Goal: Obtain resource: Download file/media

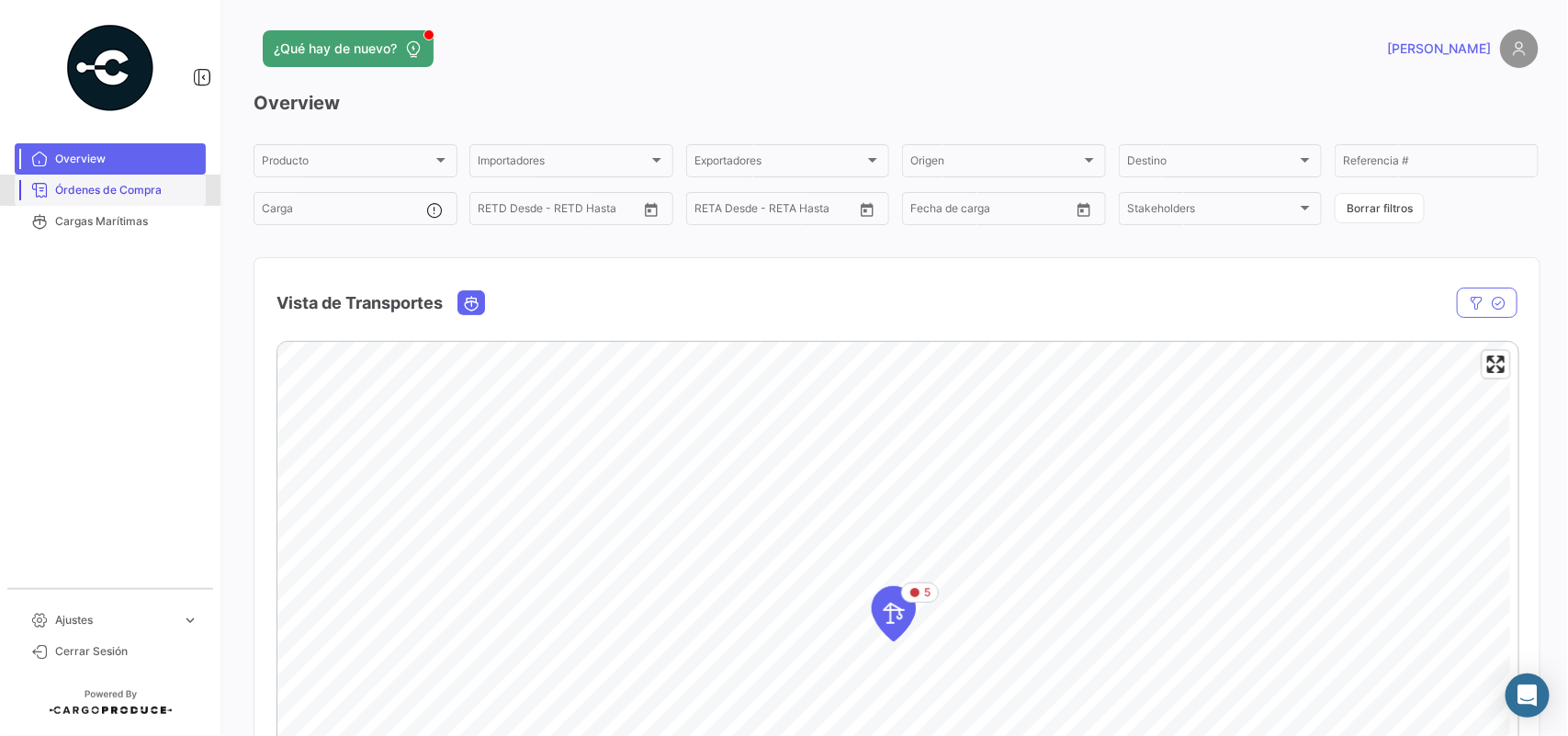
click at [81, 175] on link "Órdenes de Compra" at bounding box center [110, 190] width 191 height 31
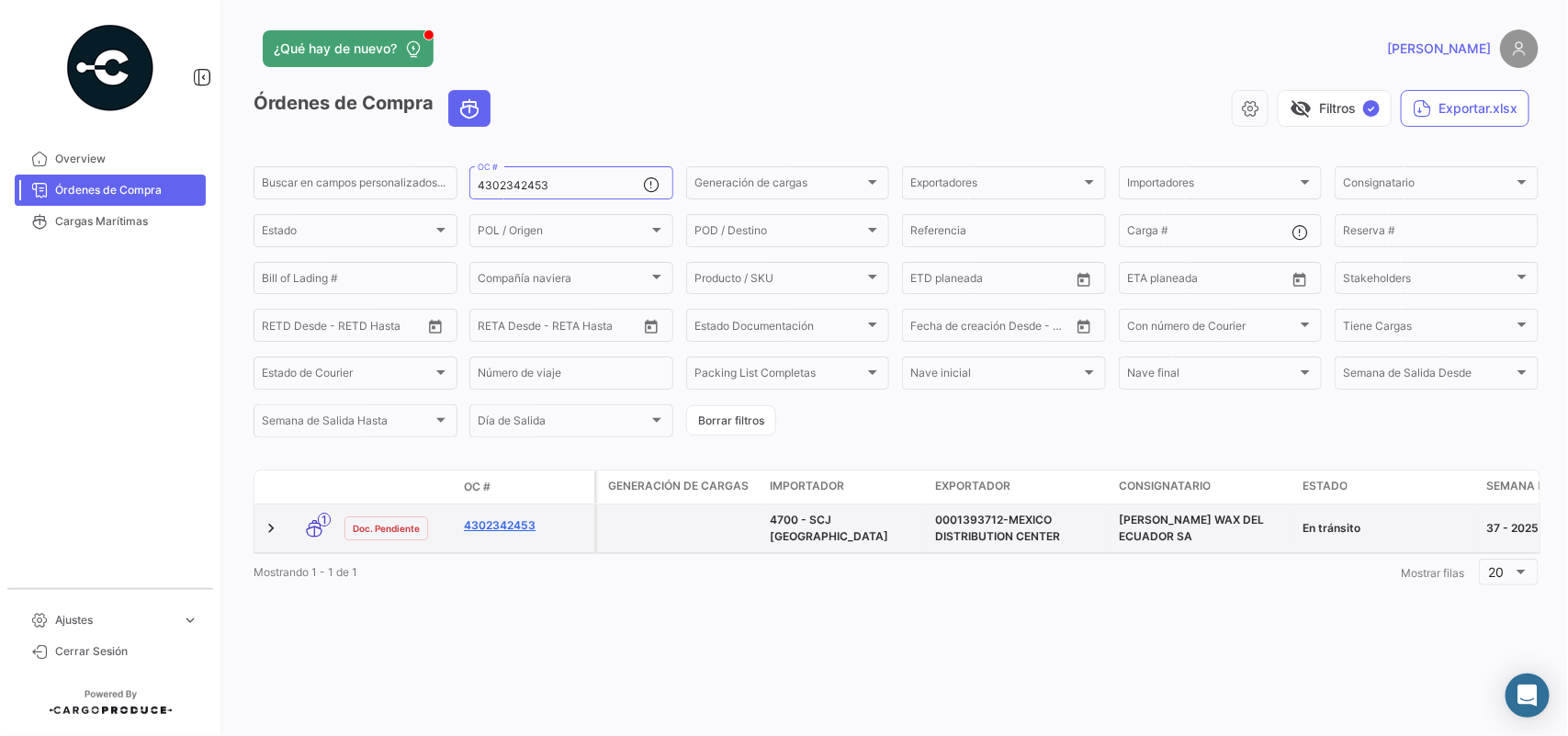
click at [519, 528] on link "4302342453" at bounding box center [525, 525] width 123 height 17
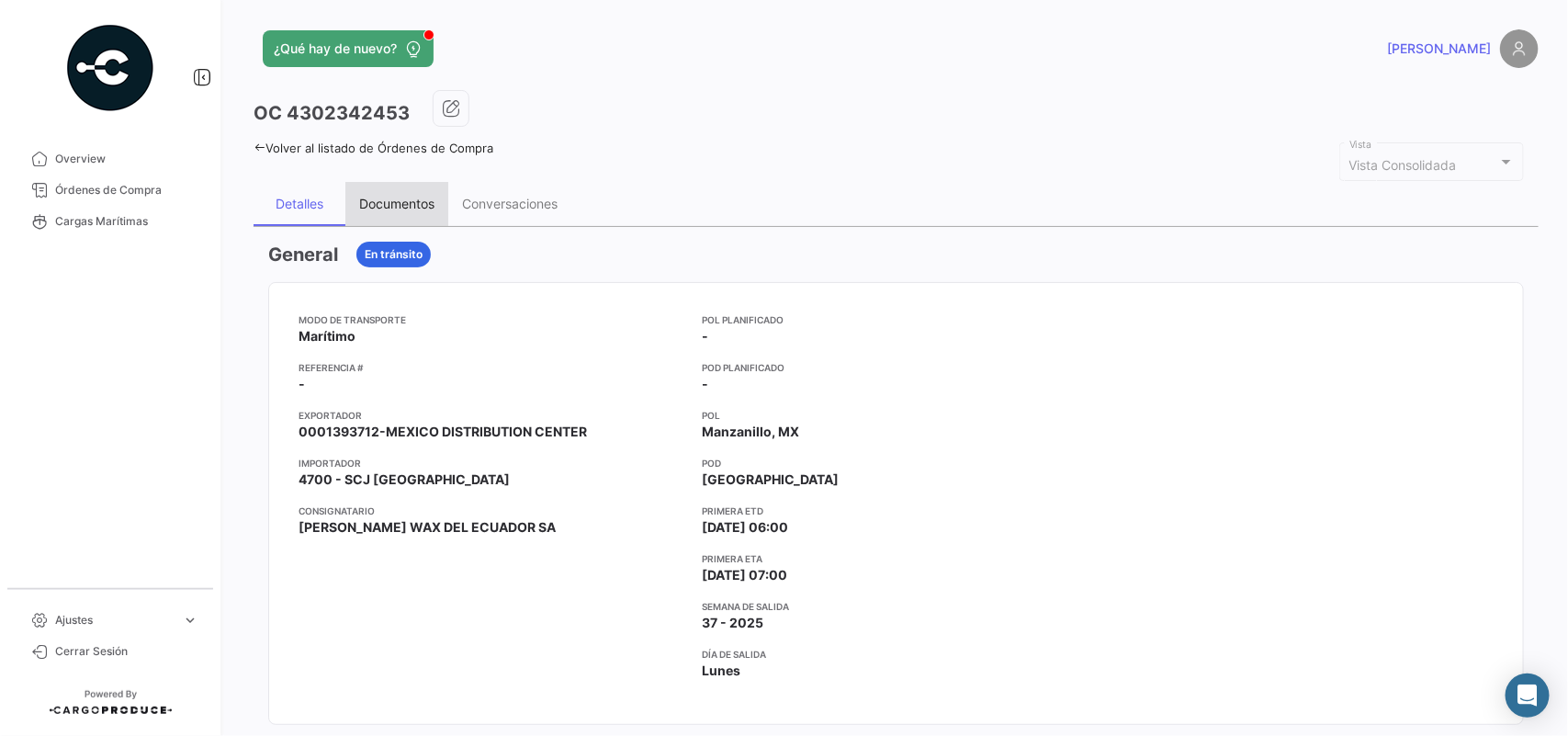
click at [389, 213] on div "Documentos" at bounding box center [396, 204] width 103 height 44
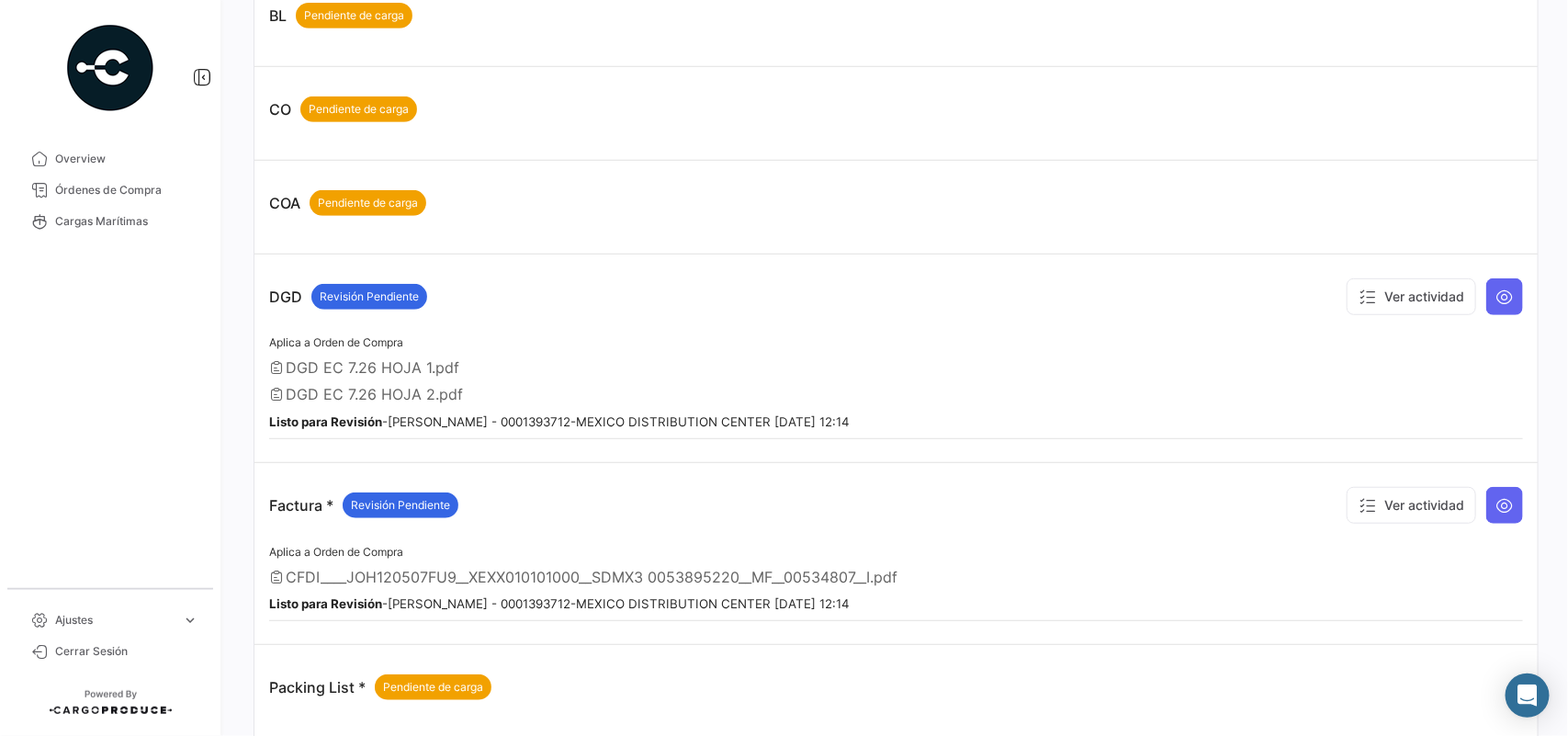
scroll to position [600, 0]
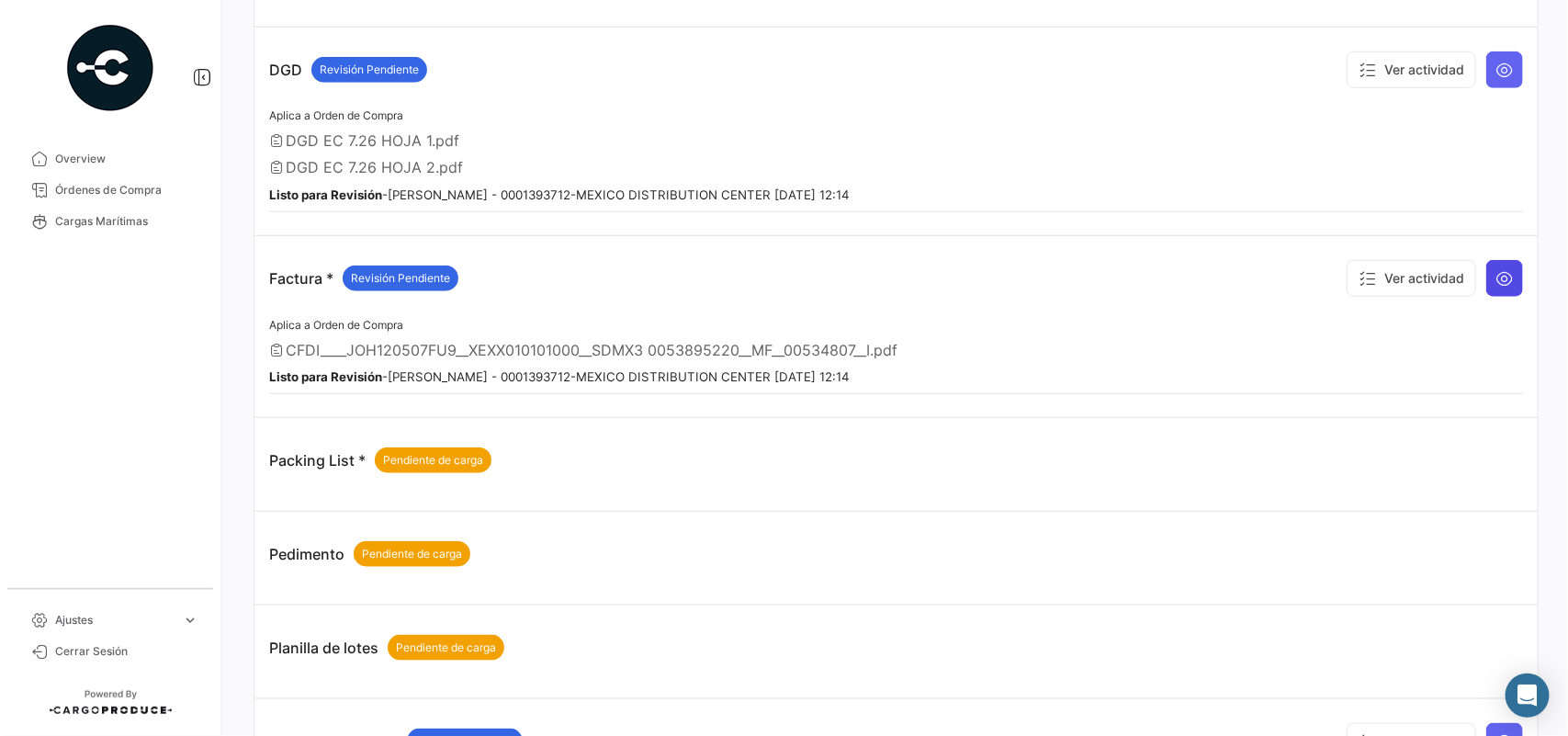
click at [1508, 277] on button at bounding box center [1504, 278] width 37 height 37
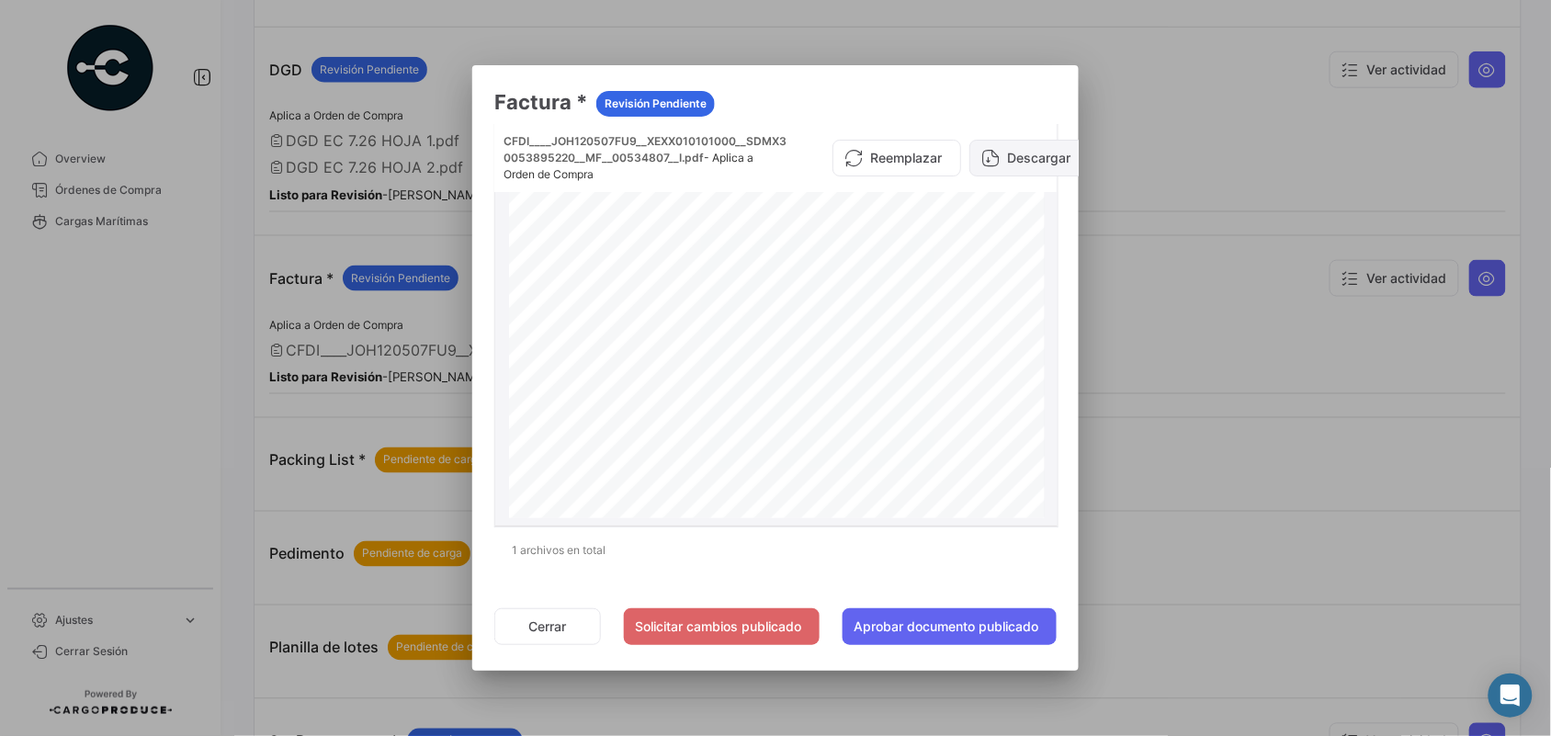
click at [1025, 153] on button "Descargar" at bounding box center [1029, 158] width 120 height 37
click at [124, 194] on div at bounding box center [775, 368] width 1551 height 736
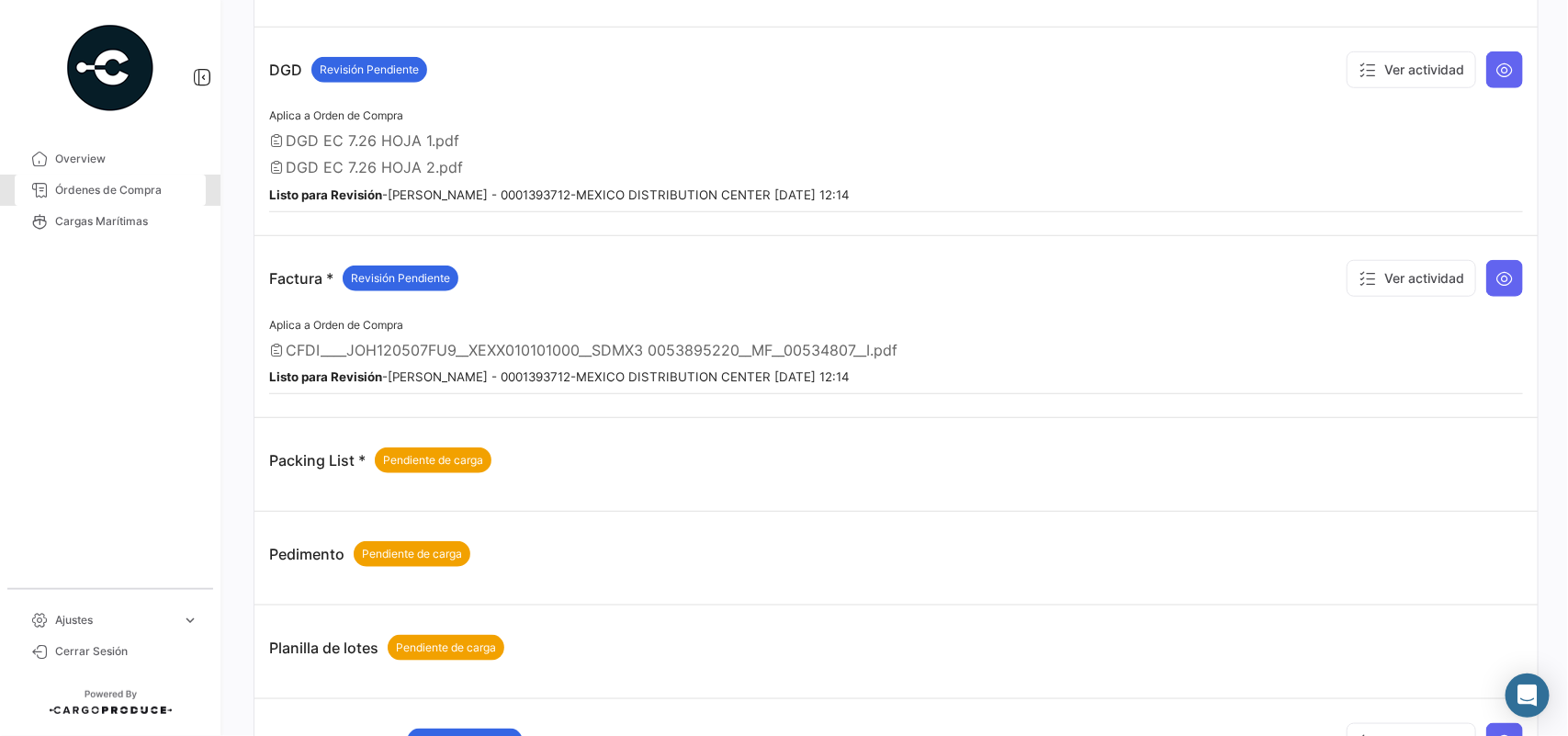
click at [124, 194] on span "Órdenes de Compra" at bounding box center [126, 190] width 143 height 17
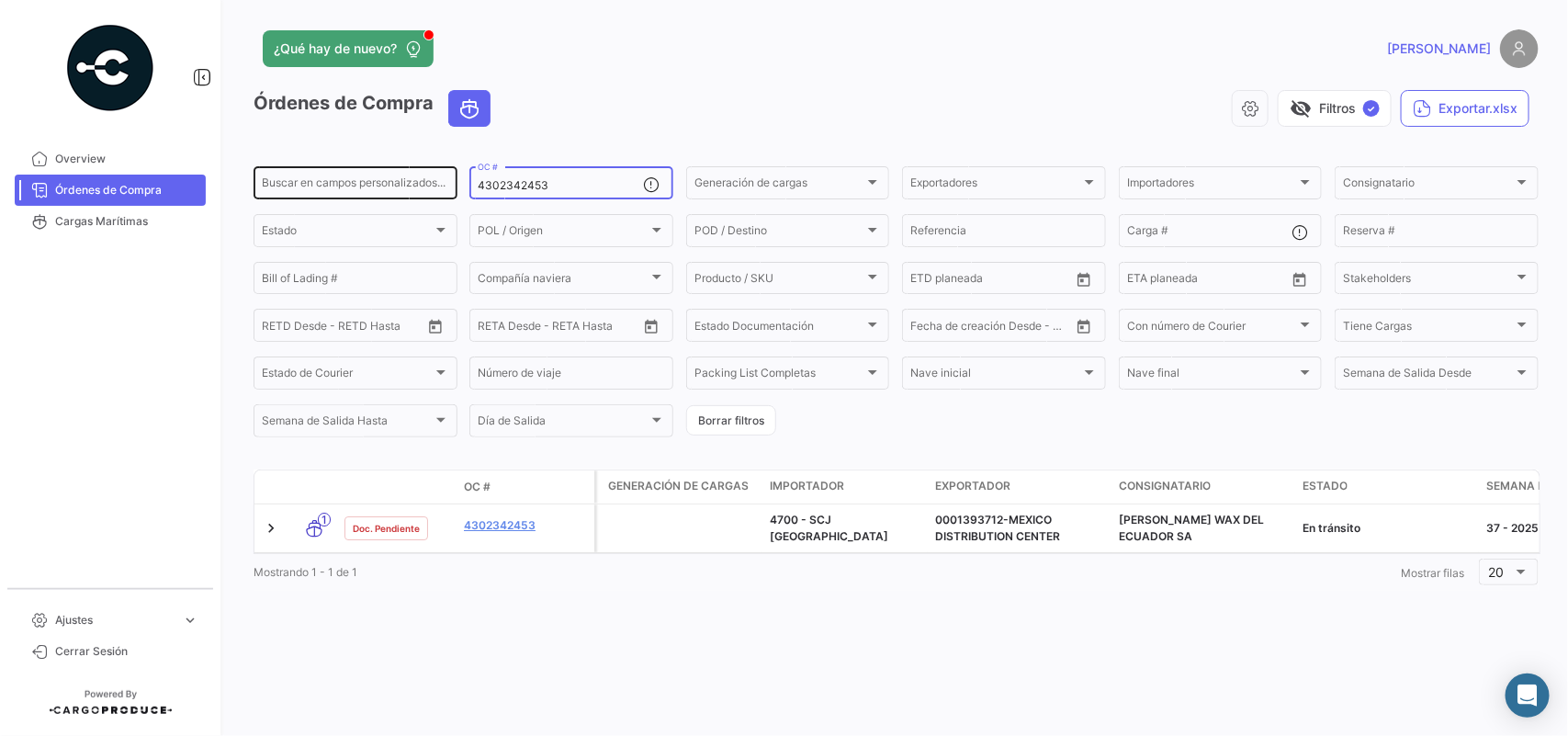
drag, startPoint x: 606, startPoint y: 188, endPoint x: 332, endPoint y: 164, distance: 275.8
click at [0, 0] on div "Buscar en [PERSON_NAME] personalizados... 4302342453 OC # Generación [PERSON_NA…" at bounding box center [0, 0] width 0 height 0
paste input "• 4302344175"
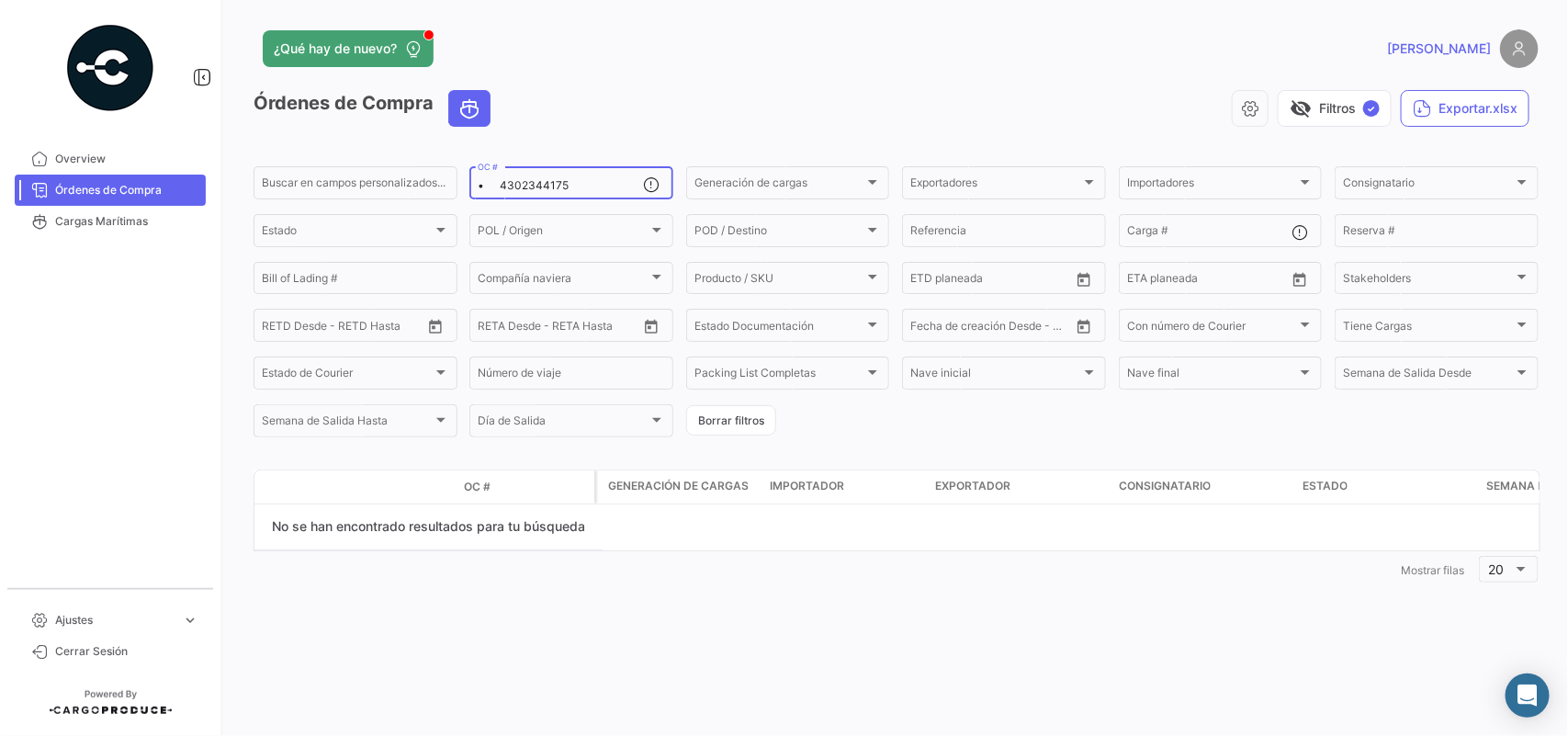
click at [498, 181] on input "• 4302344175" at bounding box center [560, 185] width 165 height 13
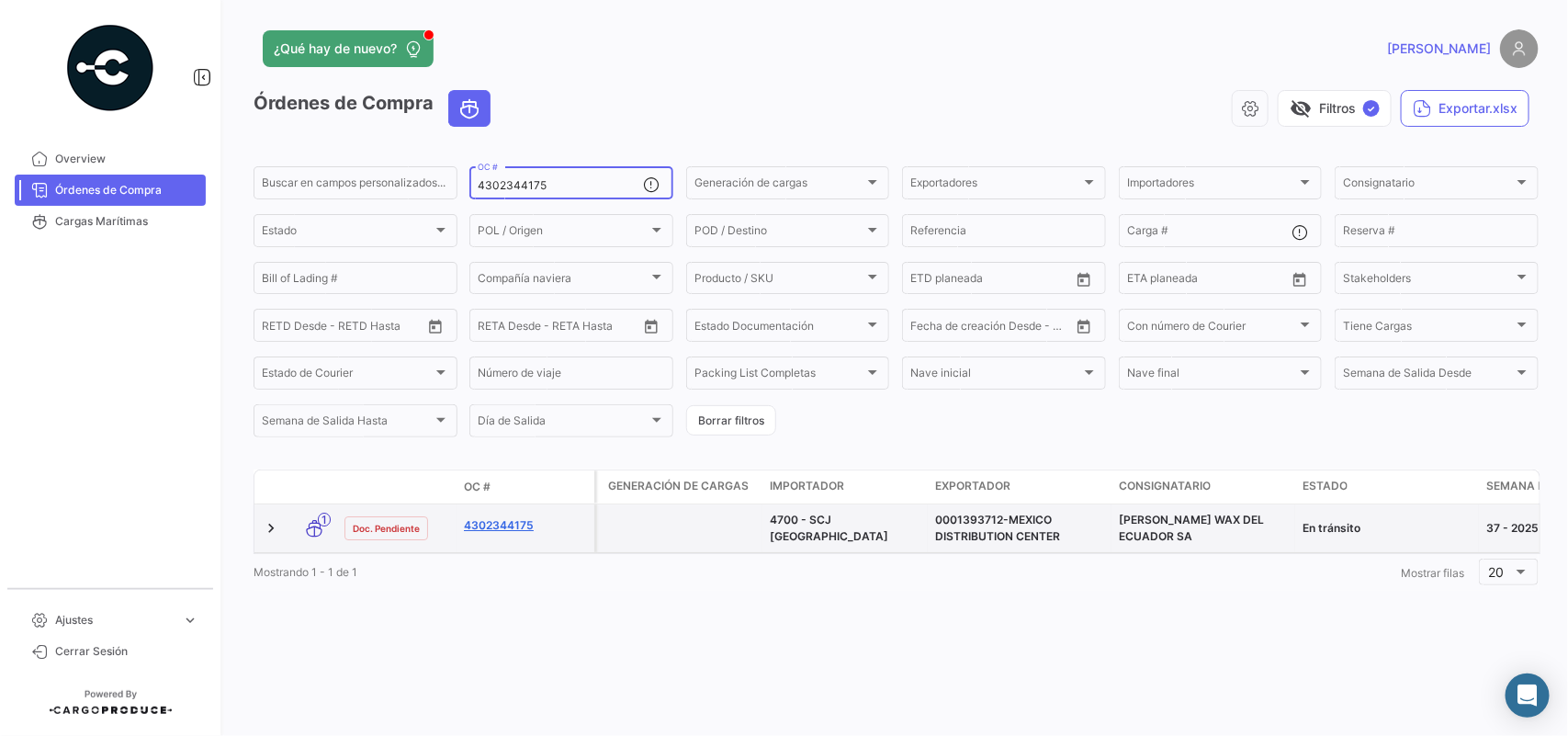
type input "4302344175"
click at [499, 519] on link "4302344175" at bounding box center [525, 525] width 123 height 17
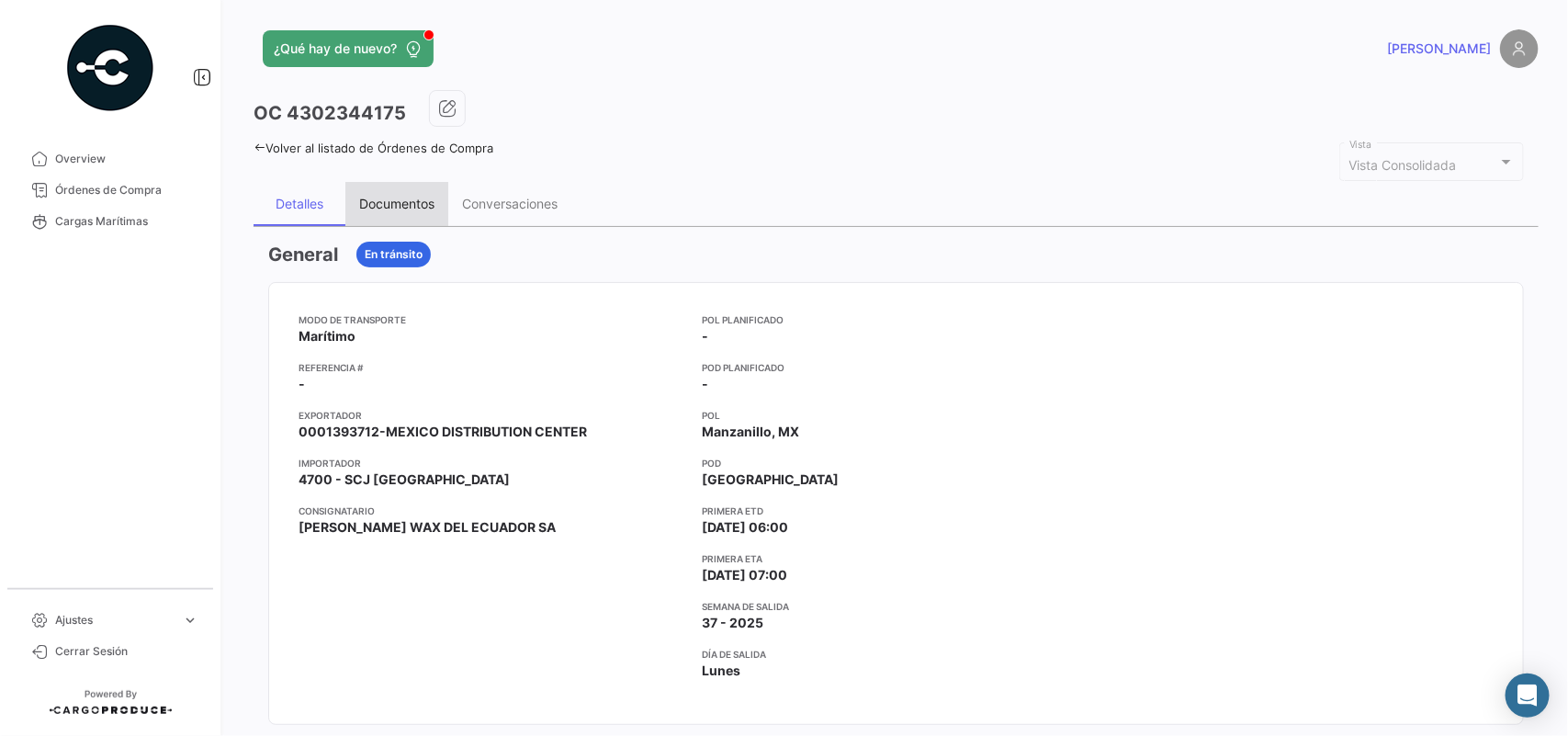
click at [416, 205] on div "Documentos" at bounding box center [396, 204] width 75 height 16
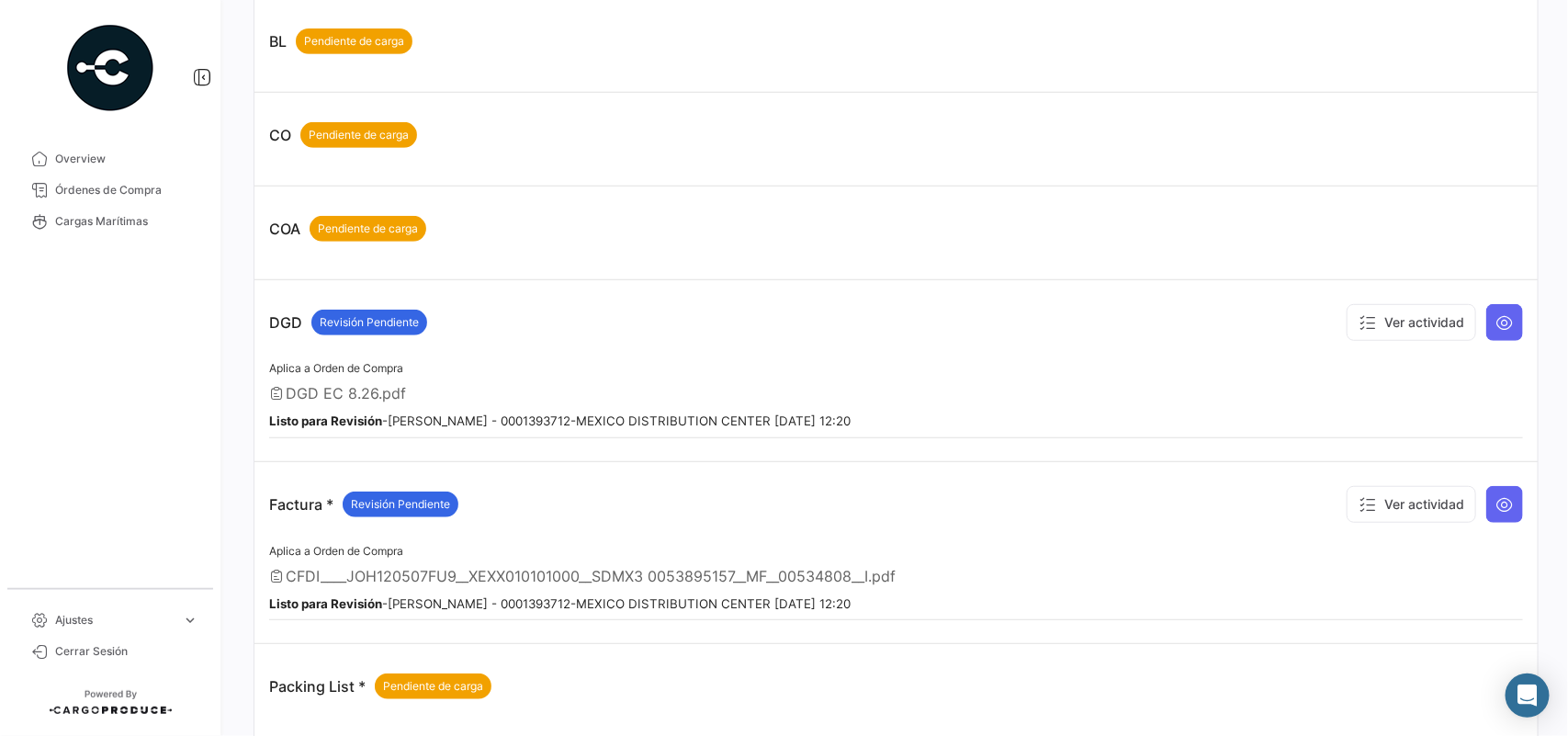
scroll to position [819, 0]
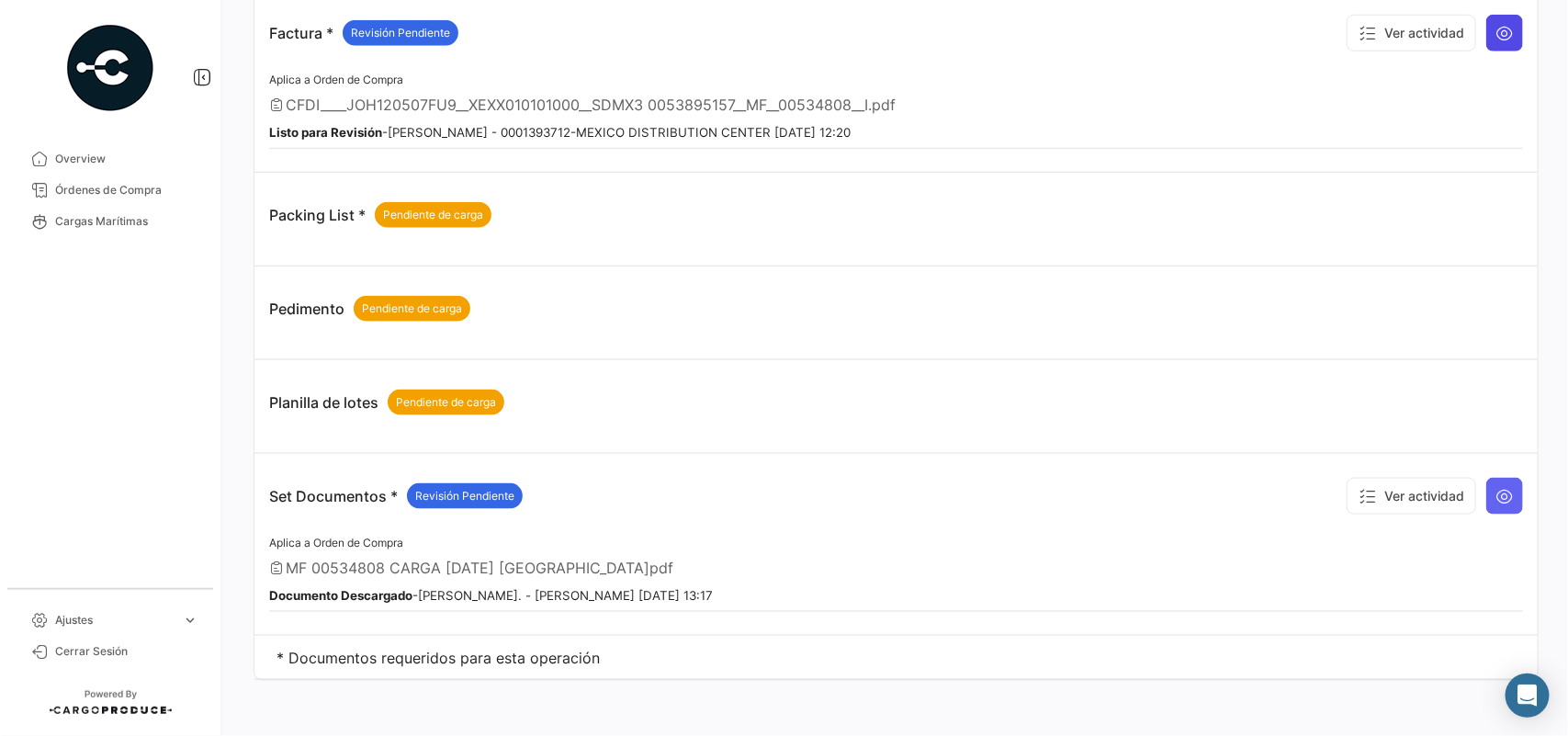
click at [1497, 39] on icon at bounding box center [1505, 33] width 18 height 18
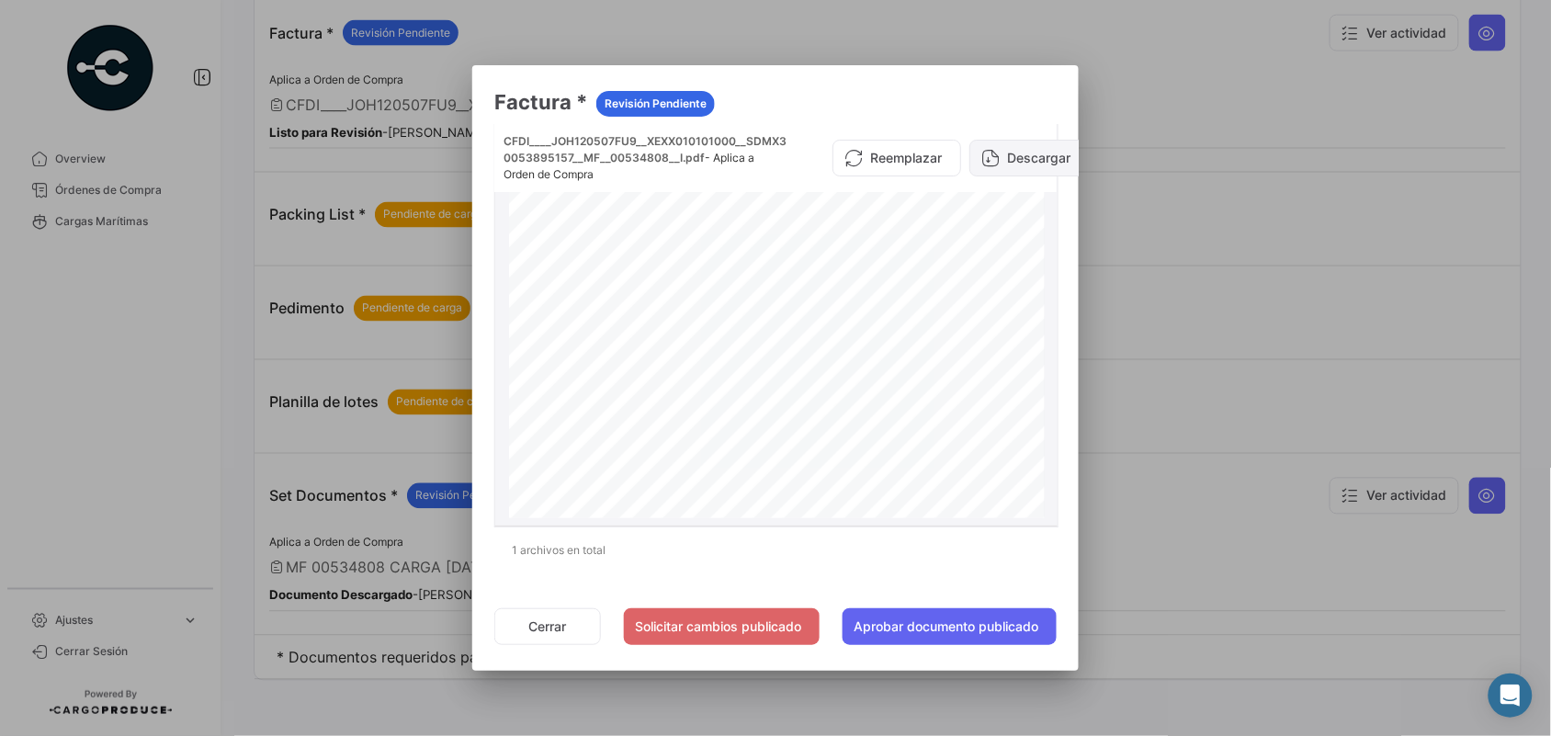
click at [1007, 164] on button "Descargar" at bounding box center [1029, 158] width 120 height 37
click at [1248, 287] on div at bounding box center [775, 368] width 1551 height 736
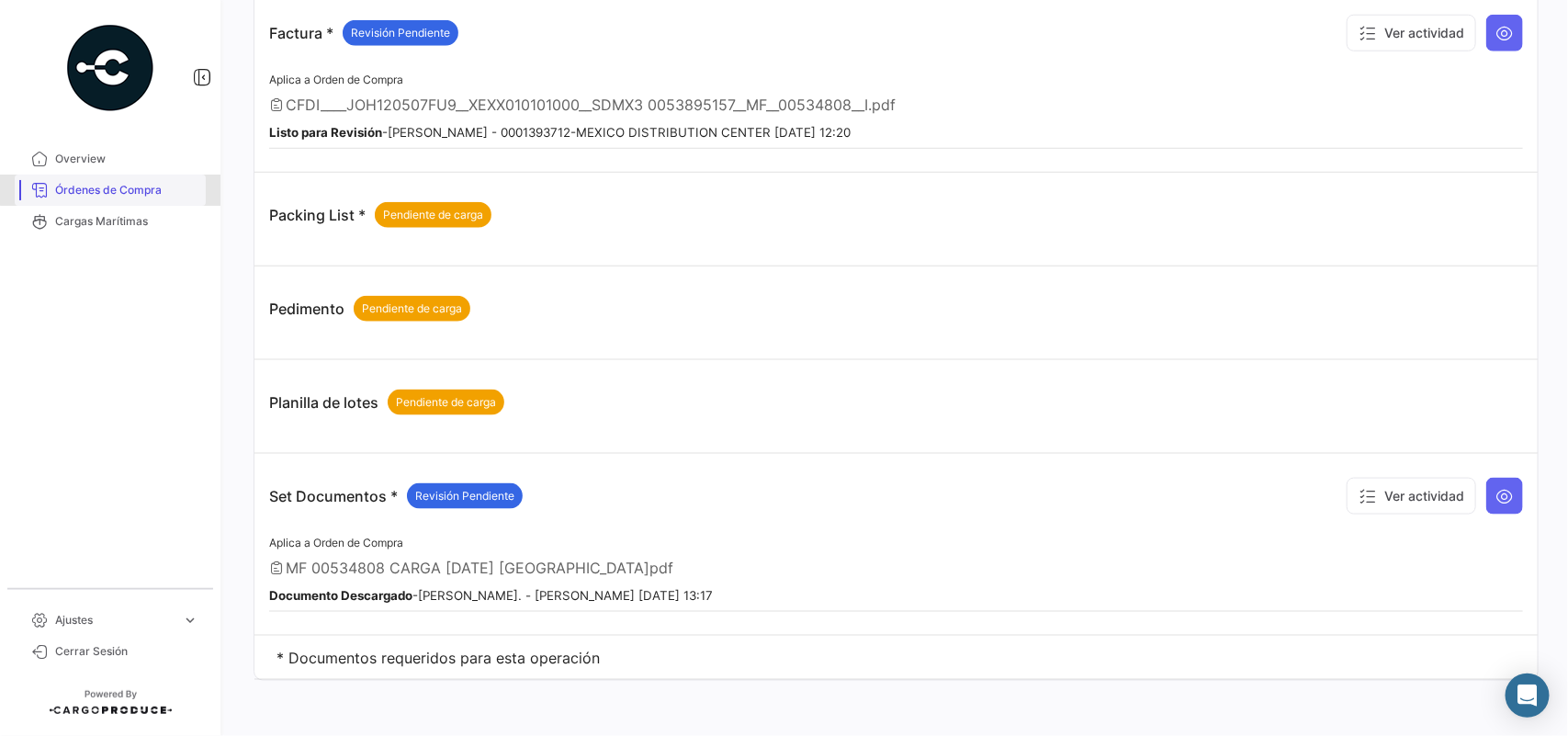
click at [120, 184] on span "Órdenes de Compra" at bounding box center [126, 190] width 143 height 17
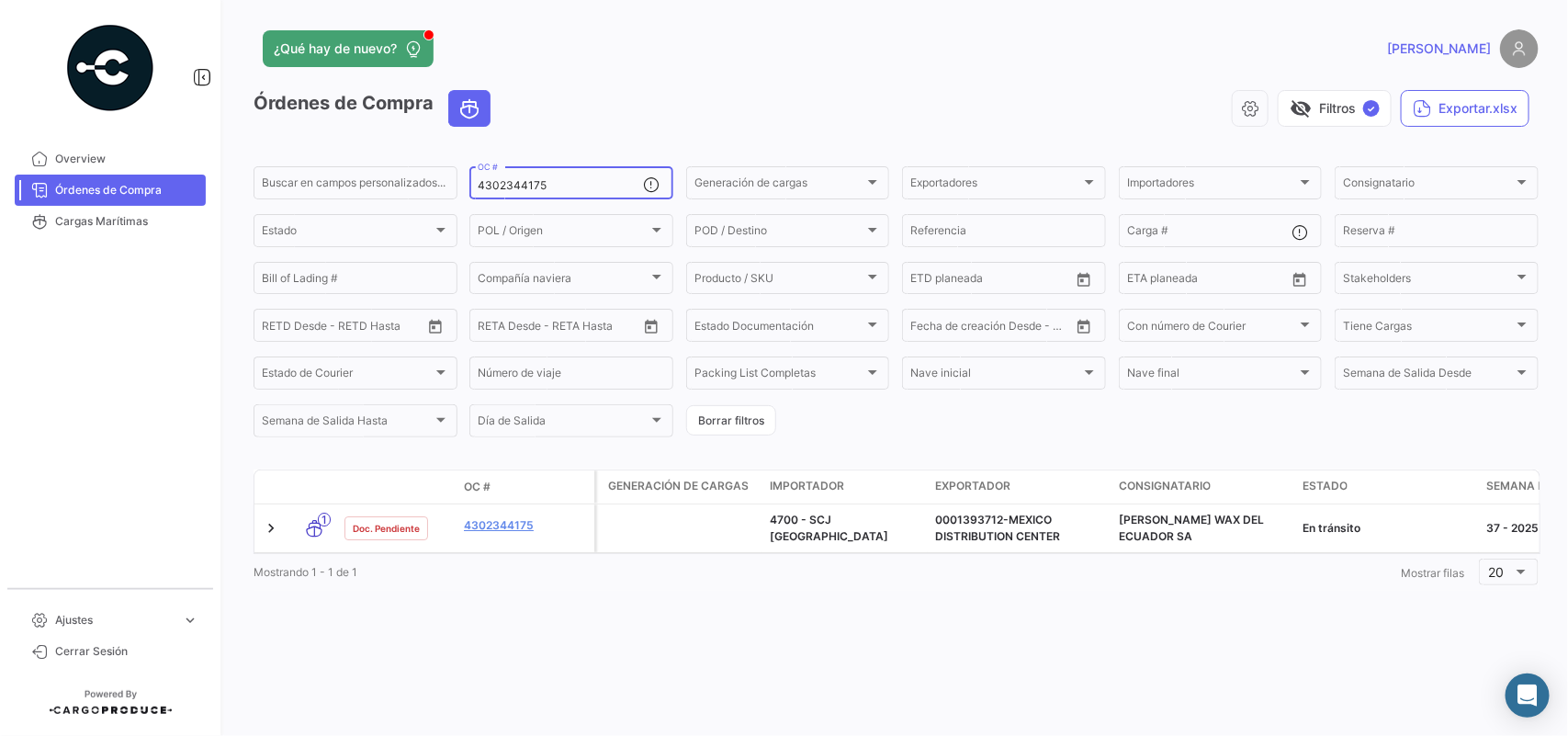
click at [557, 188] on input "4302344175" at bounding box center [560, 185] width 165 height 13
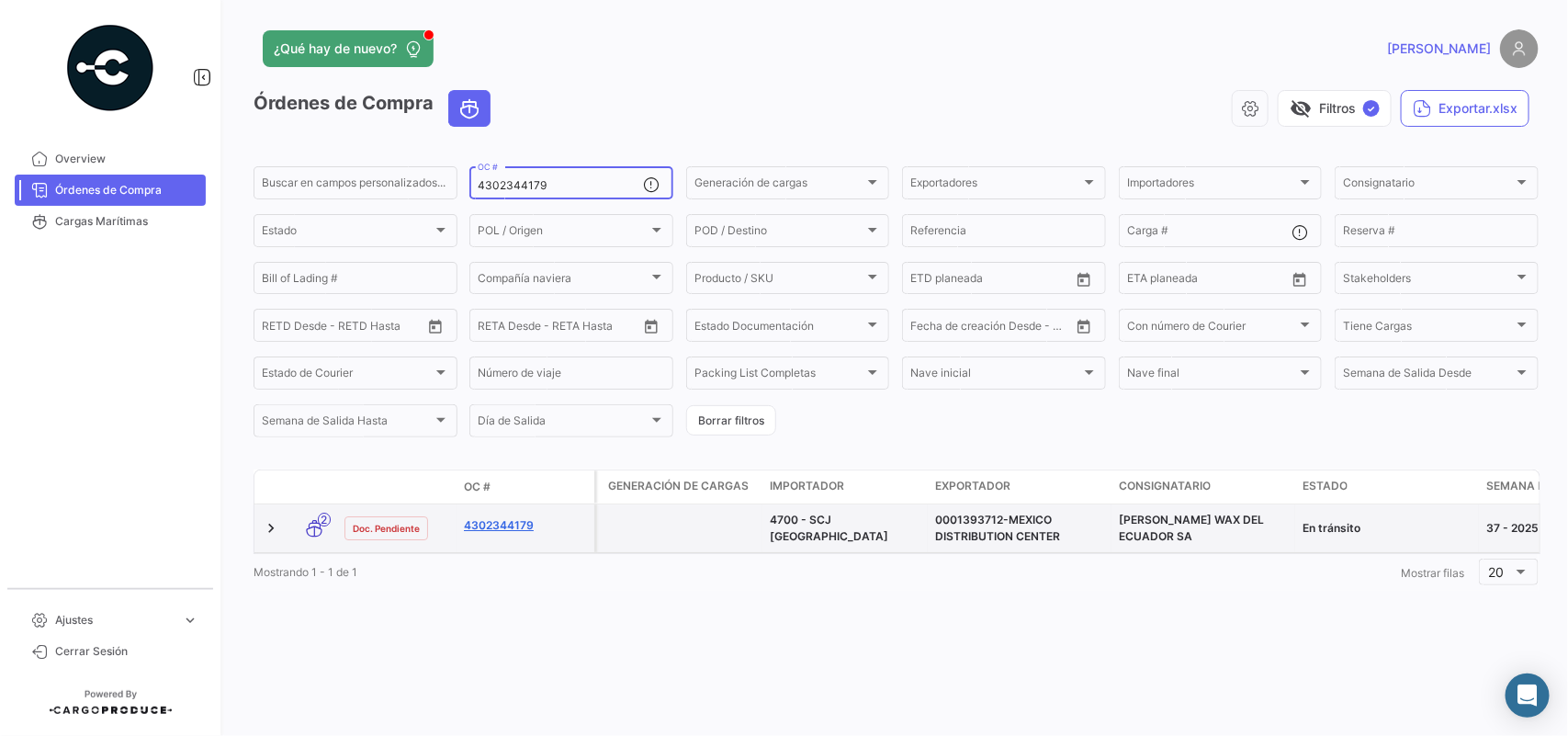
type input "4302344179"
click at [503, 530] on link "4302344179" at bounding box center [525, 525] width 123 height 17
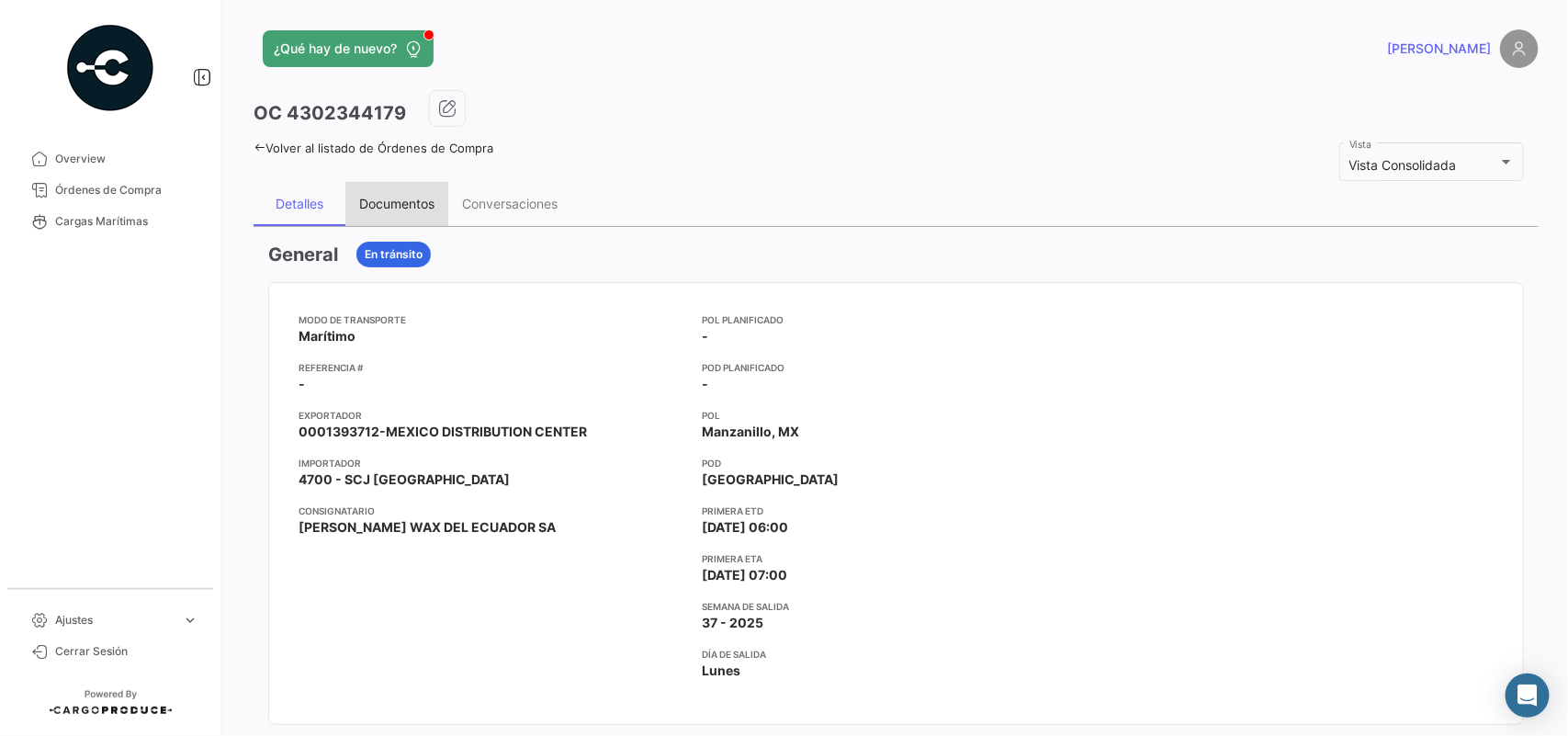
click at [406, 199] on div "Documentos" at bounding box center [396, 204] width 75 height 16
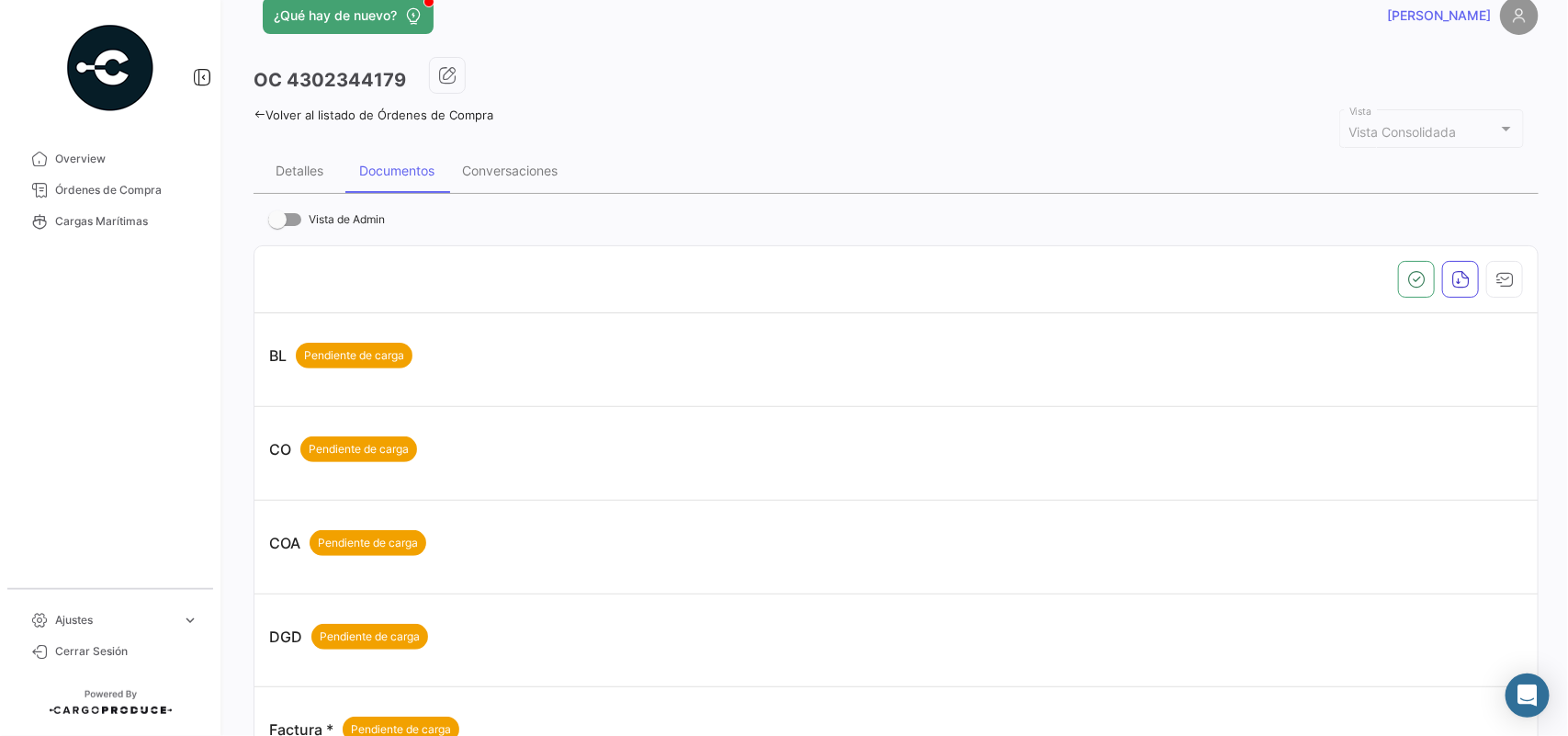
scroll to position [35, 0]
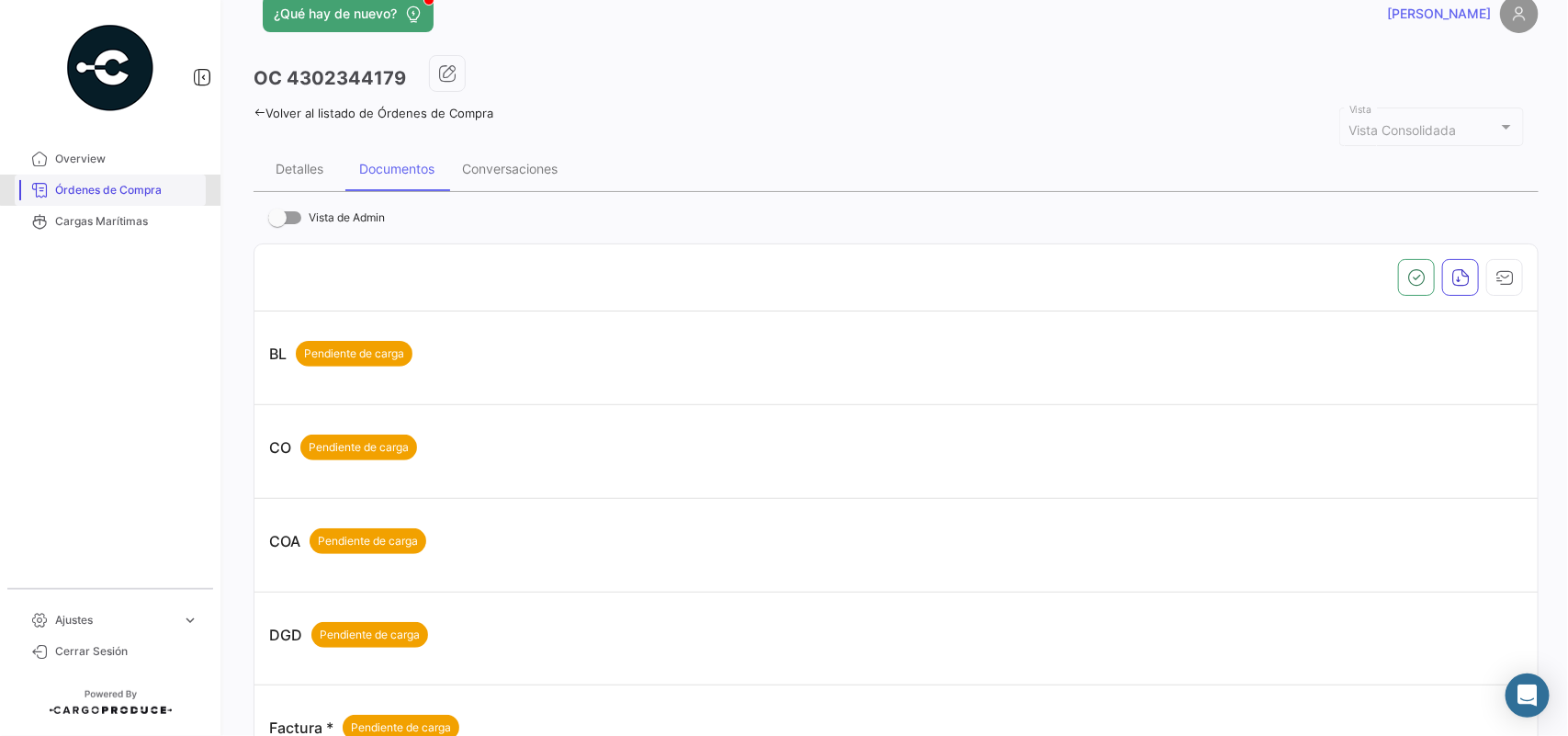
click at [125, 182] on span "Órdenes de Compra" at bounding box center [126, 190] width 143 height 17
